Goal: Information Seeking & Learning: Learn about a topic

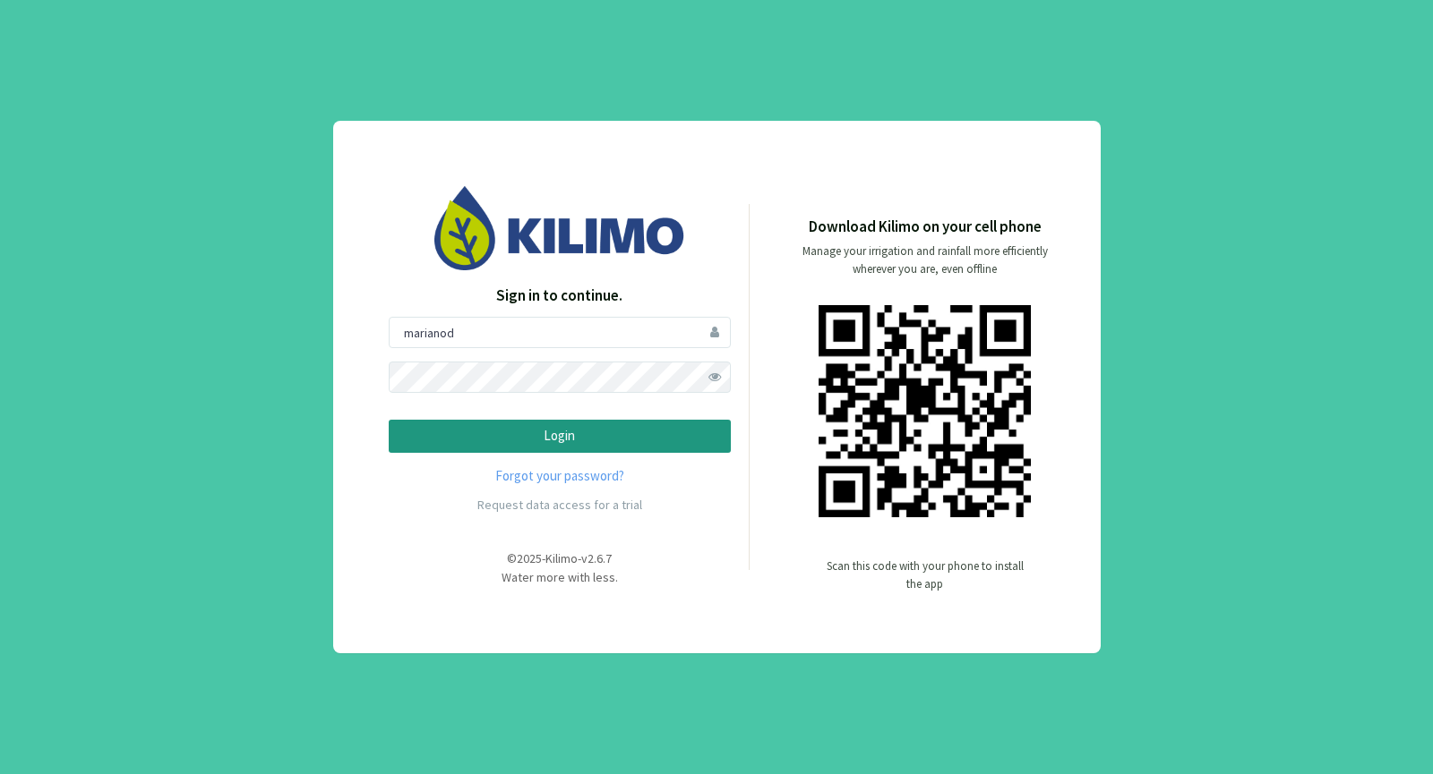
type input "marianod"
click at [296, 331] on div "Sign in to continue. [PERSON_NAME] Forgot your password? Request data access fo…" at bounding box center [716, 387] width 1433 height 774
click at [603, 432] on p "Login" at bounding box center [560, 436] width 312 height 21
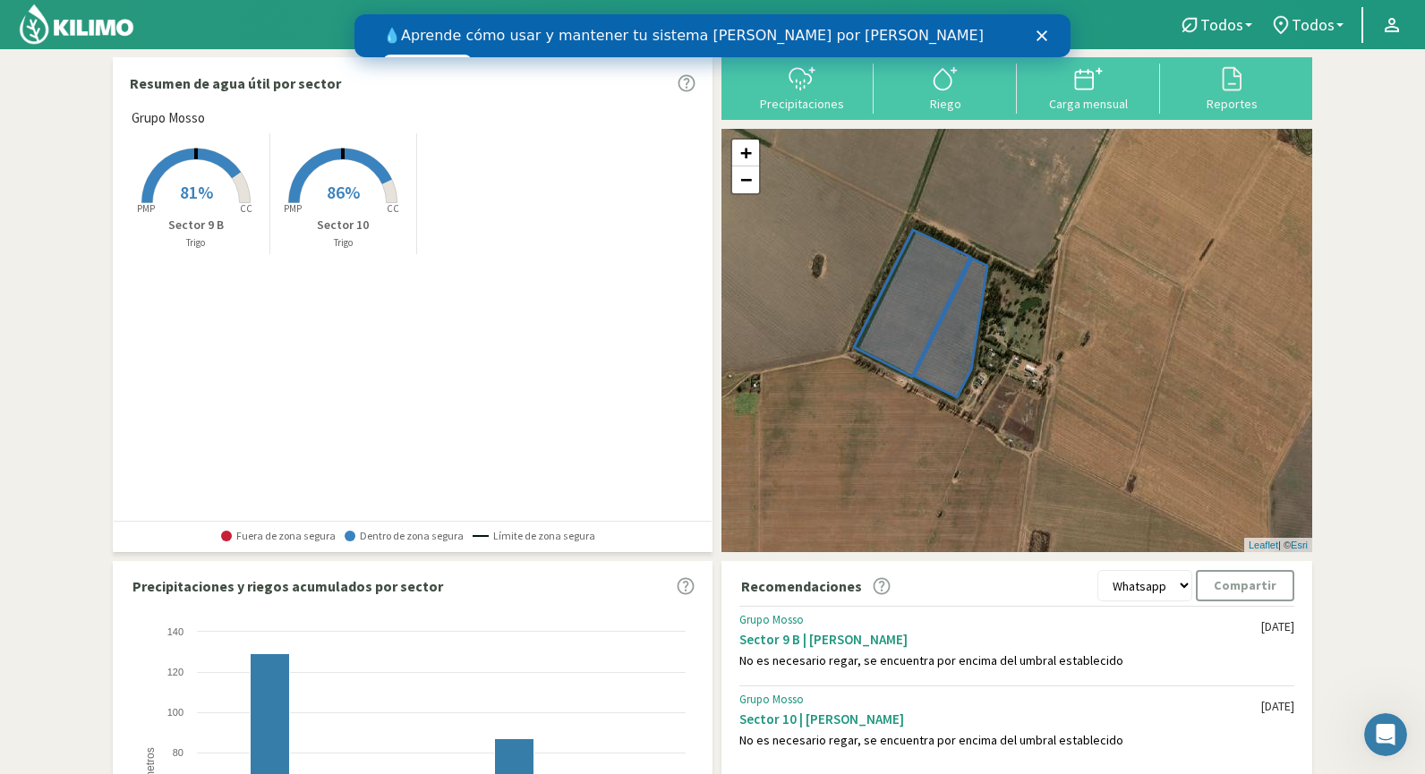
click at [1041, 30] on icon "Cerrar" at bounding box center [1042, 35] width 11 height 11
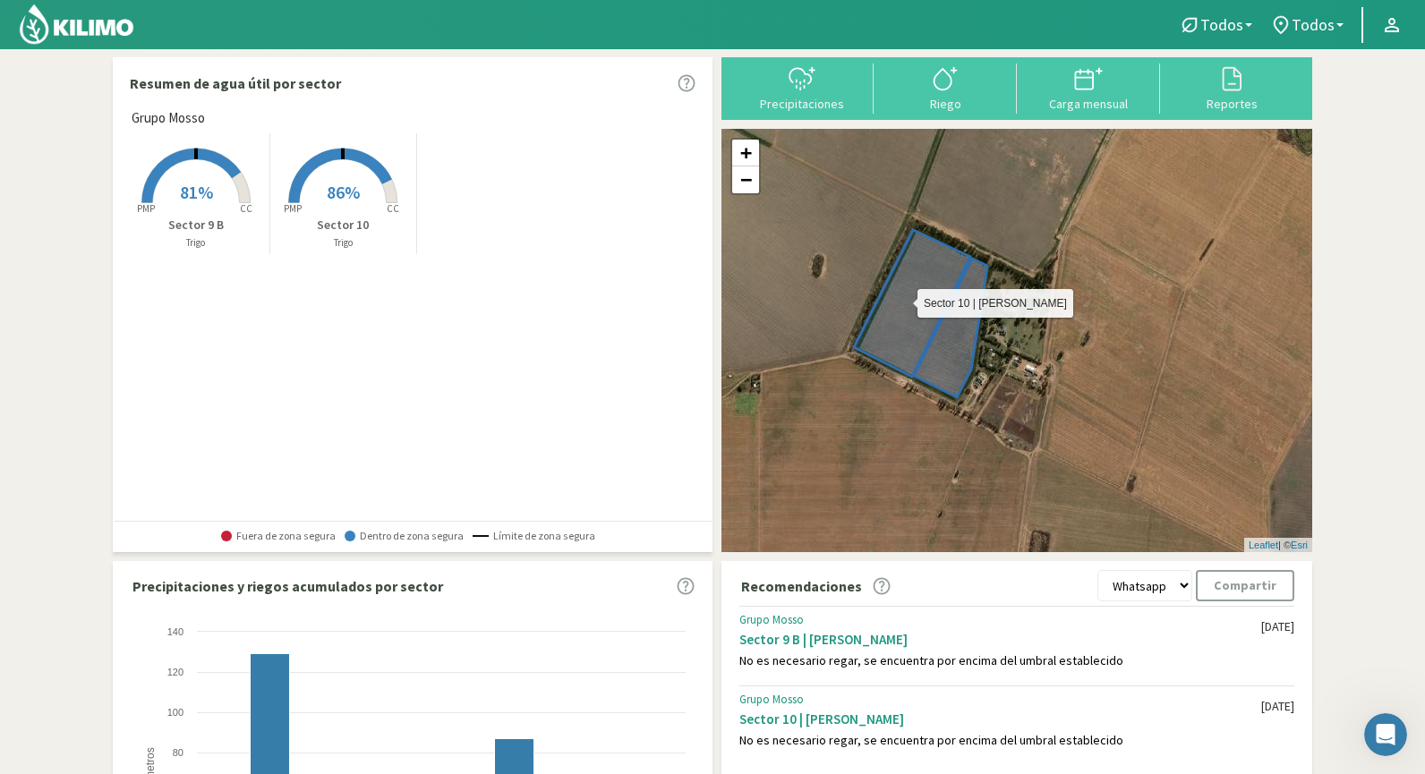
click at [895, 337] on icon at bounding box center [912, 303] width 116 height 147
click at [317, 194] on rect at bounding box center [342, 204] width 143 height 143
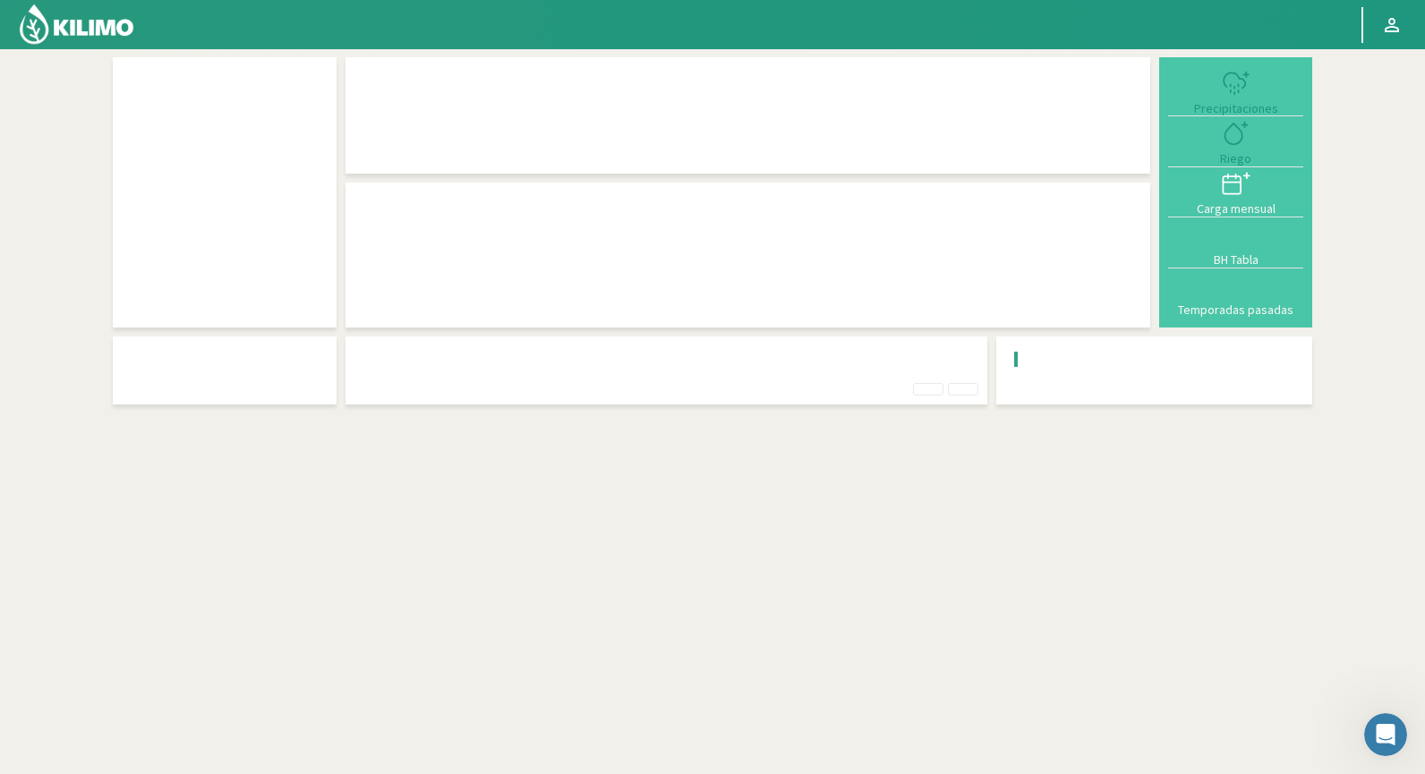
click at [317, 194] on div at bounding box center [225, 192] width 206 height 252
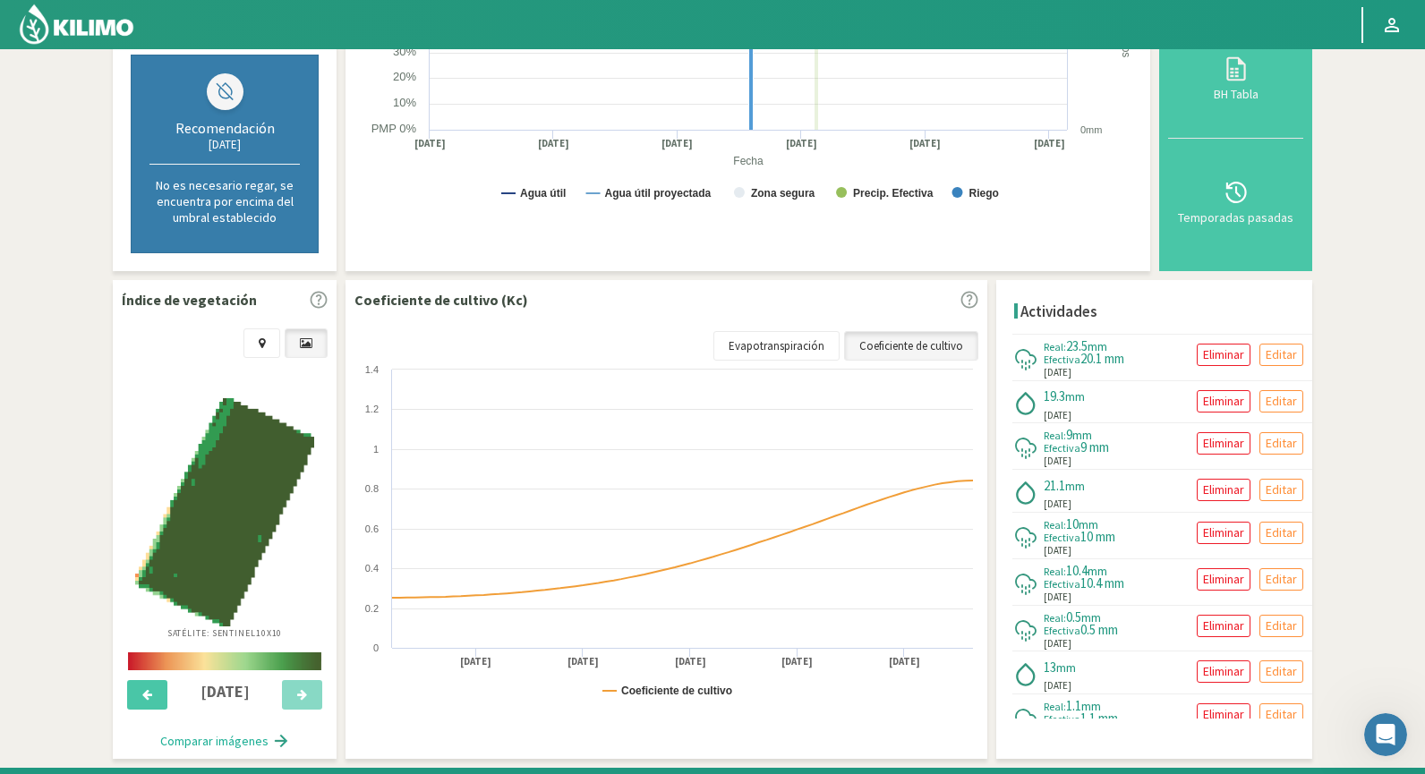
scroll to position [423, 0]
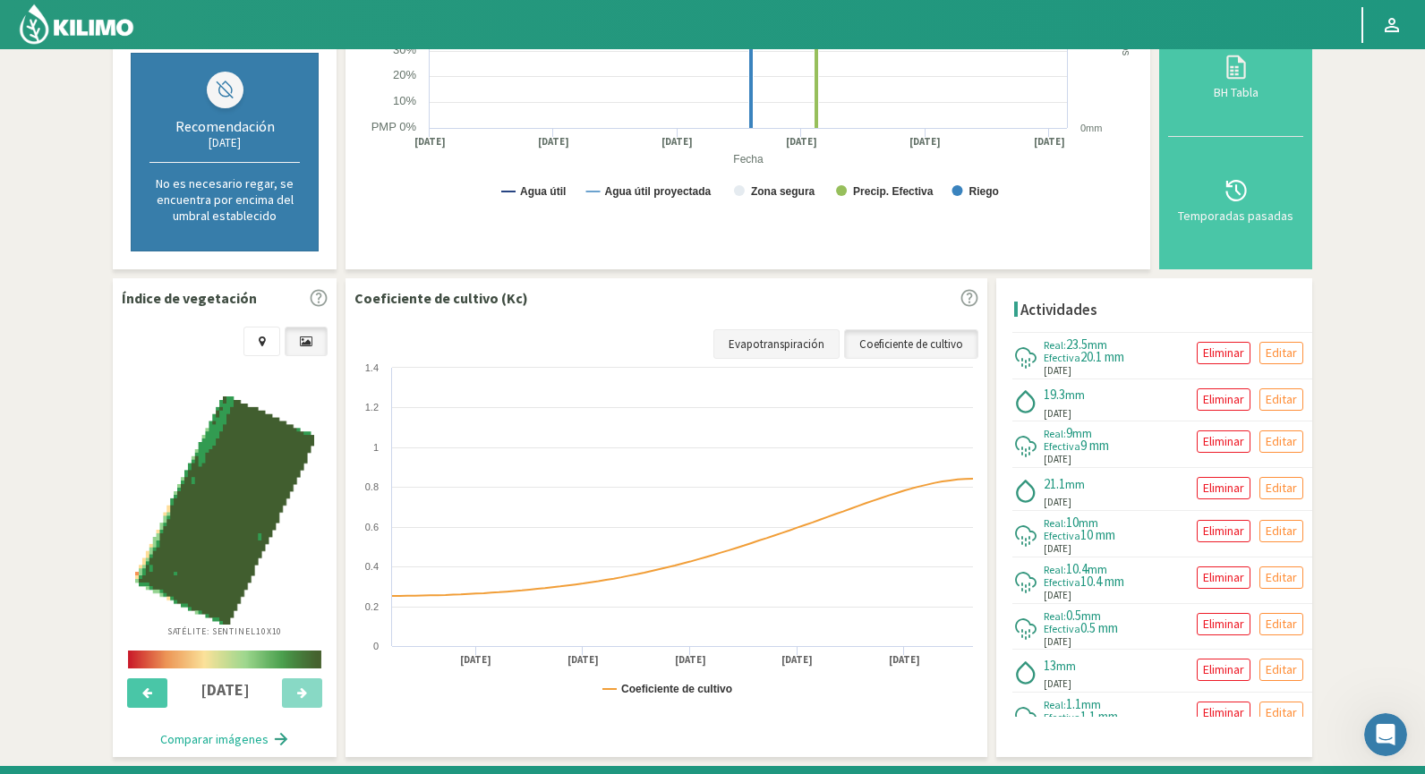
click at [808, 346] on link "Evapotranspiración" at bounding box center [777, 344] width 126 height 30
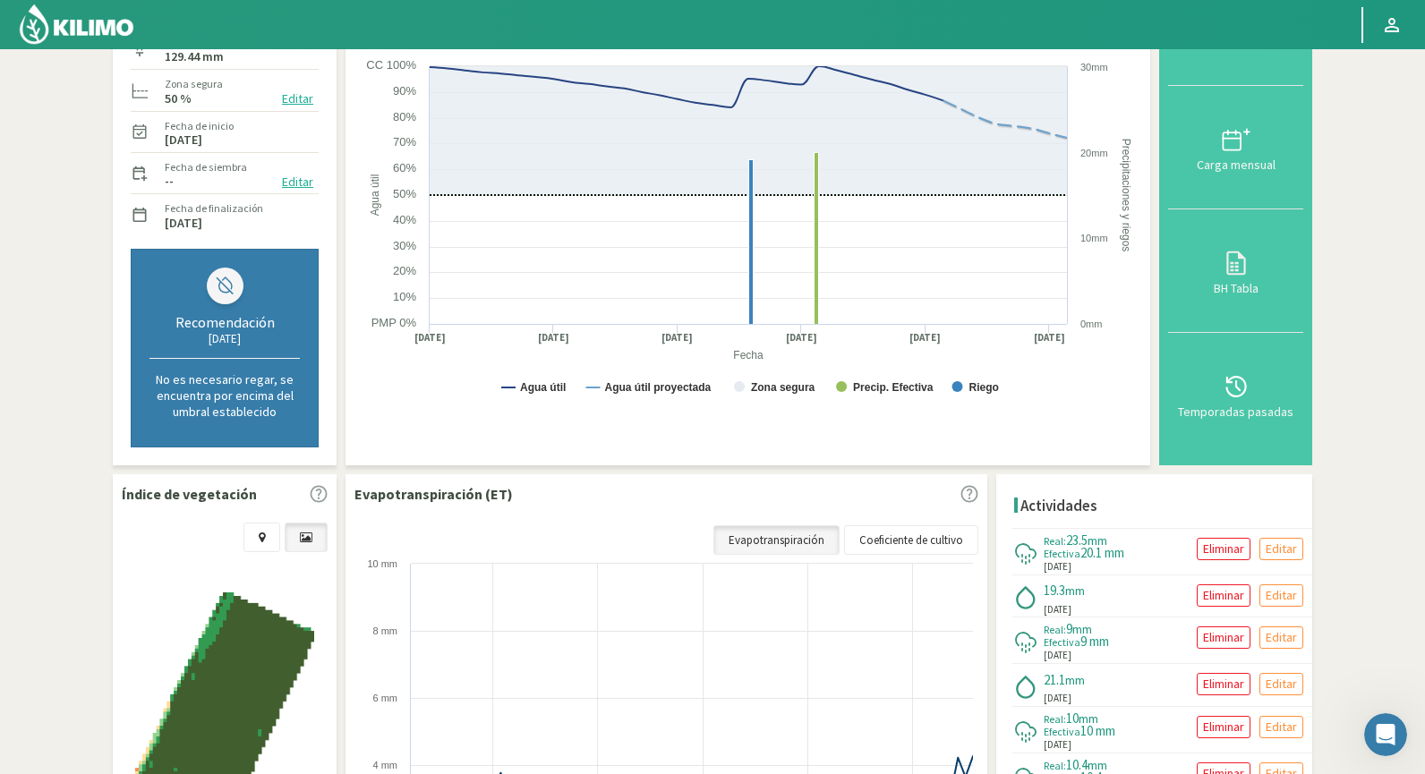
scroll to position [0, 0]
